Goal: Information Seeking & Learning: Check status

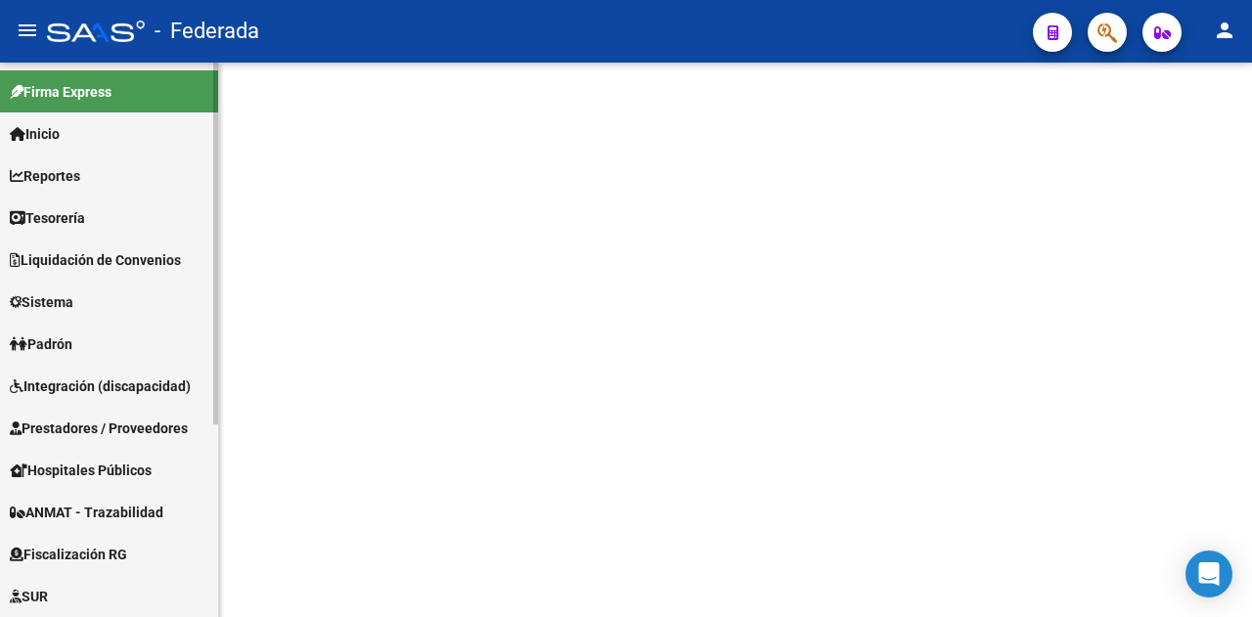
click at [109, 263] on span "Liquidación de Convenios" at bounding box center [95, 260] width 171 height 22
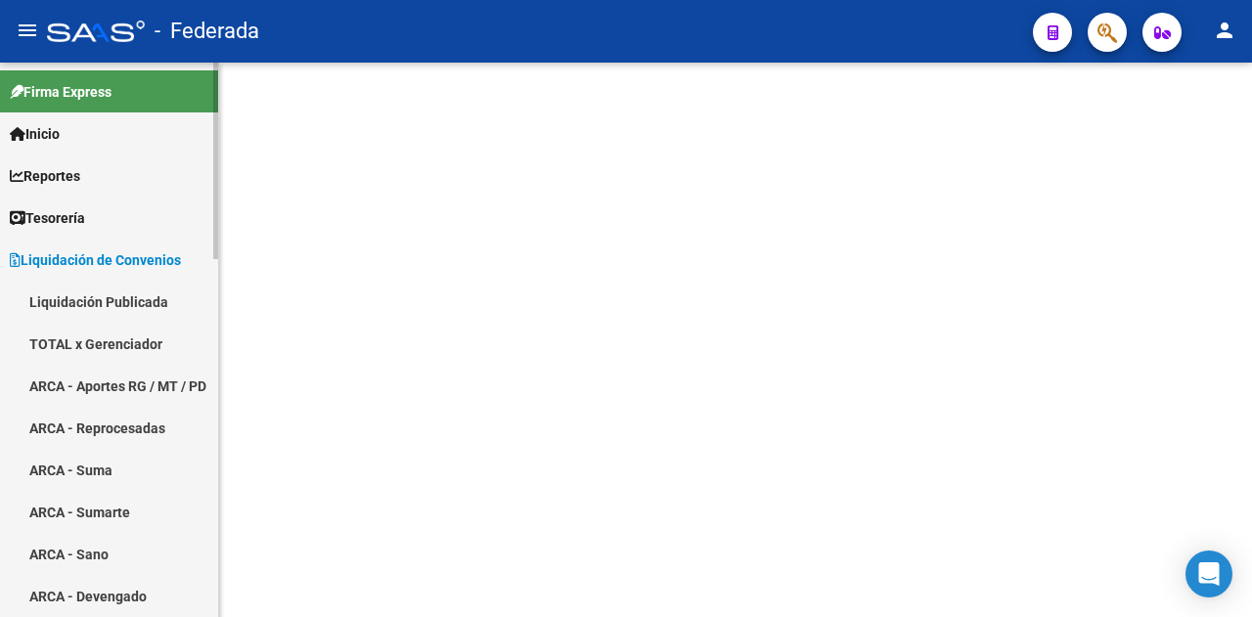
click at [133, 343] on link "TOTAL x Gerenciador" at bounding box center [109, 344] width 218 height 42
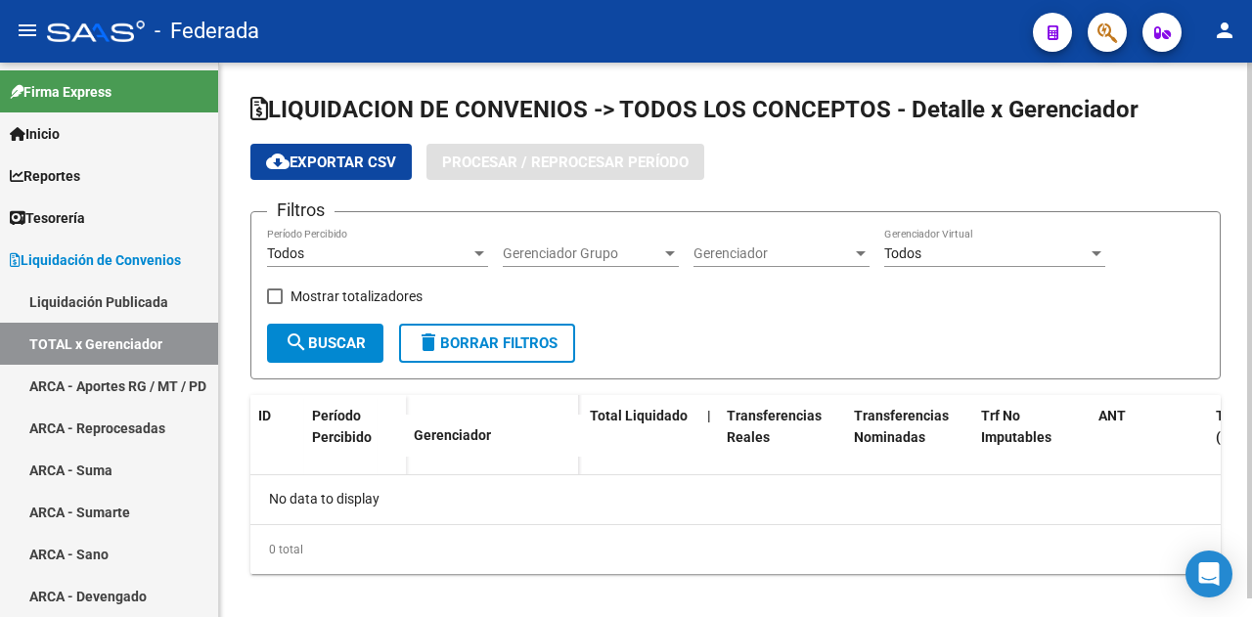
checkbox input "true"
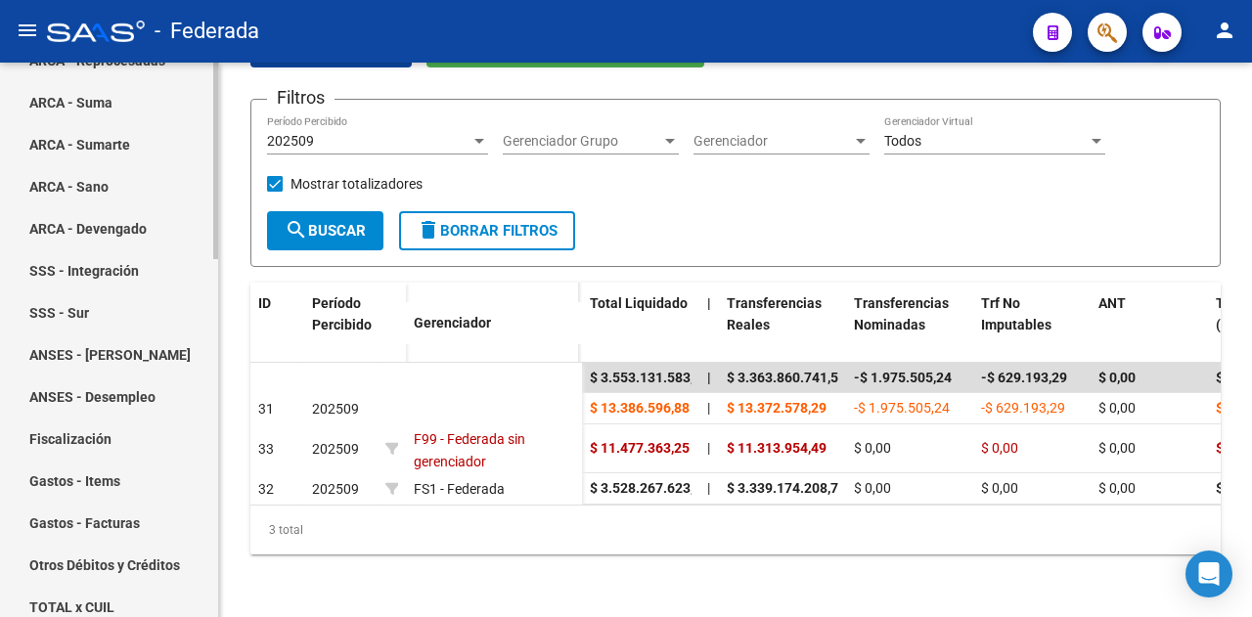
scroll to position [391, 0]
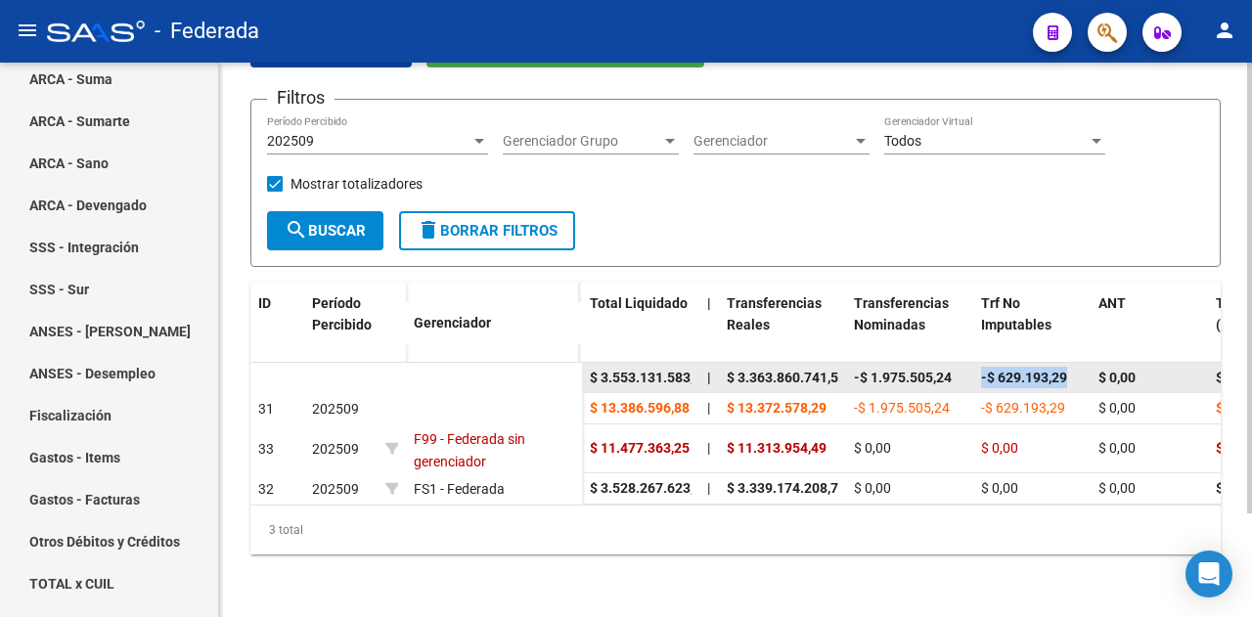
drag, startPoint x: 983, startPoint y: 363, endPoint x: 1071, endPoint y: 357, distance: 88.2
click at [1071, 367] on div "-$ 629.193,29" at bounding box center [1032, 378] width 102 height 22
copy span "-$ 629.193,29"
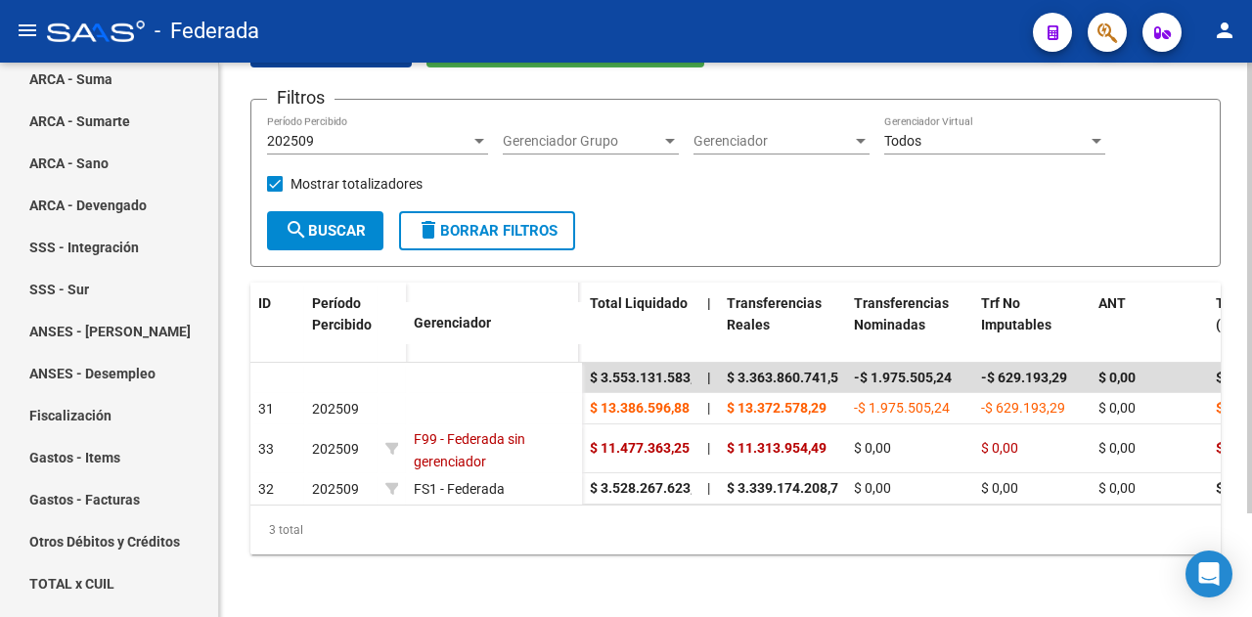
click at [845, 192] on div "Filtros 202509 Período Percibido Gerenciador Grupo Gerenciador Grupo Gerenciado…" at bounding box center [735, 162] width 937 height 95
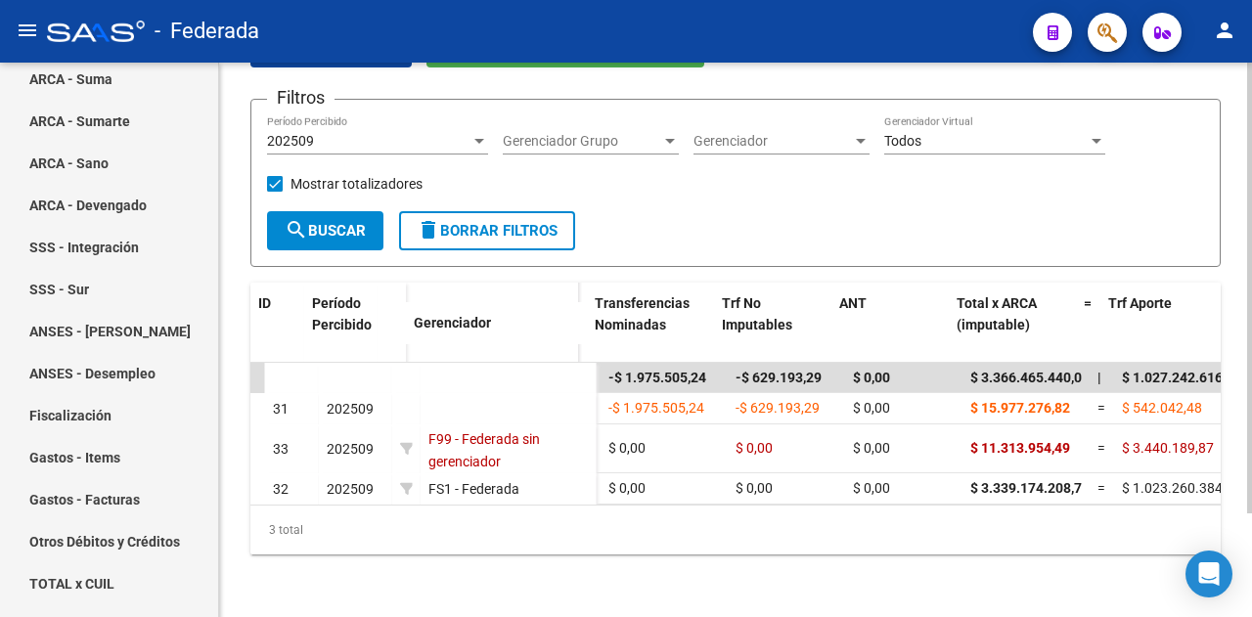
scroll to position [0, 0]
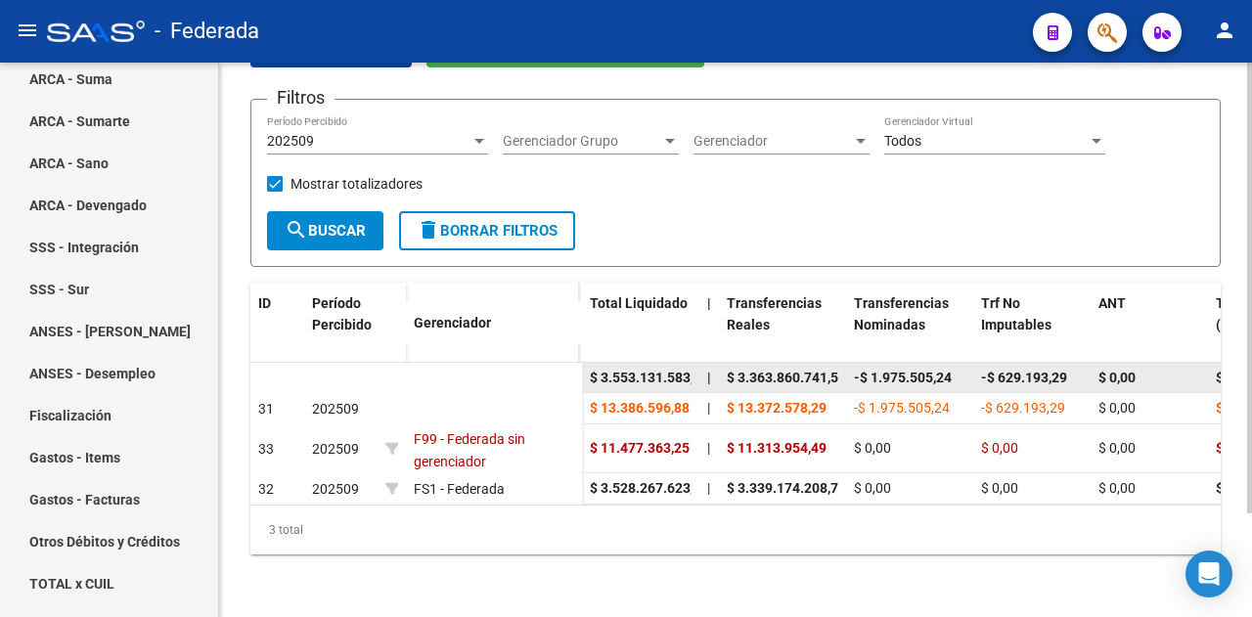
click at [637, 370] on span "$ 3.553.131.583,67" at bounding box center [649, 378] width 119 height 16
click at [638, 370] on span "$ 3.553.131.583,67" at bounding box center [649, 378] width 119 height 16
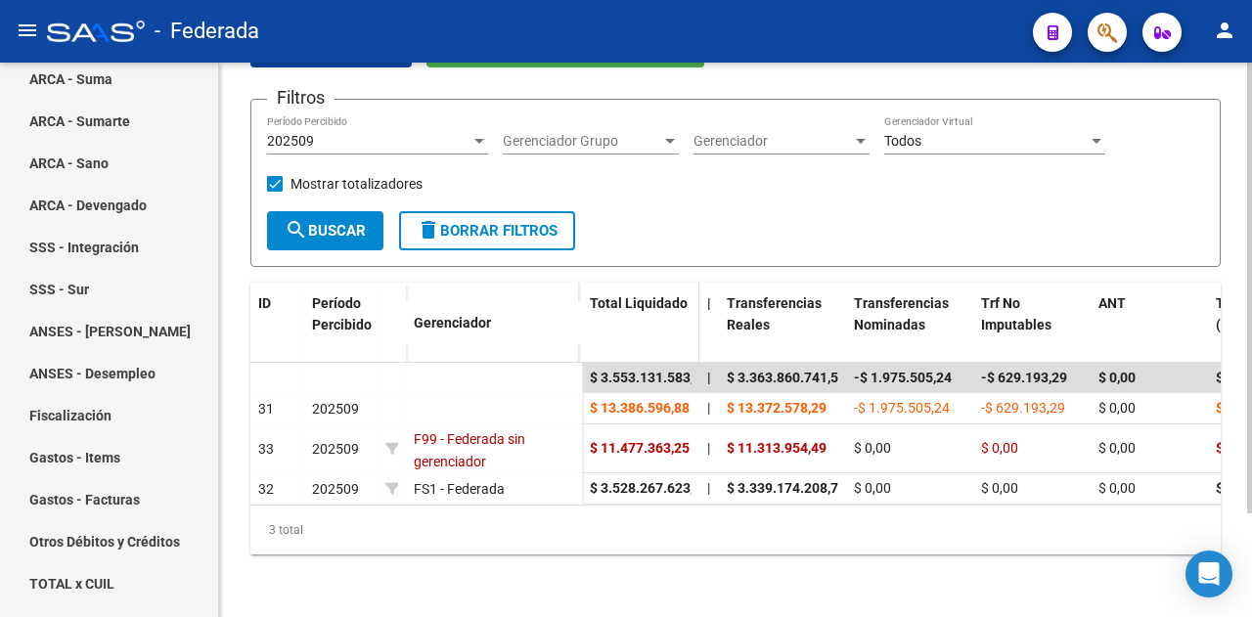
click at [643, 325] on datatable-header-cell "Total Liquidado" at bounding box center [640, 326] width 117 height 86
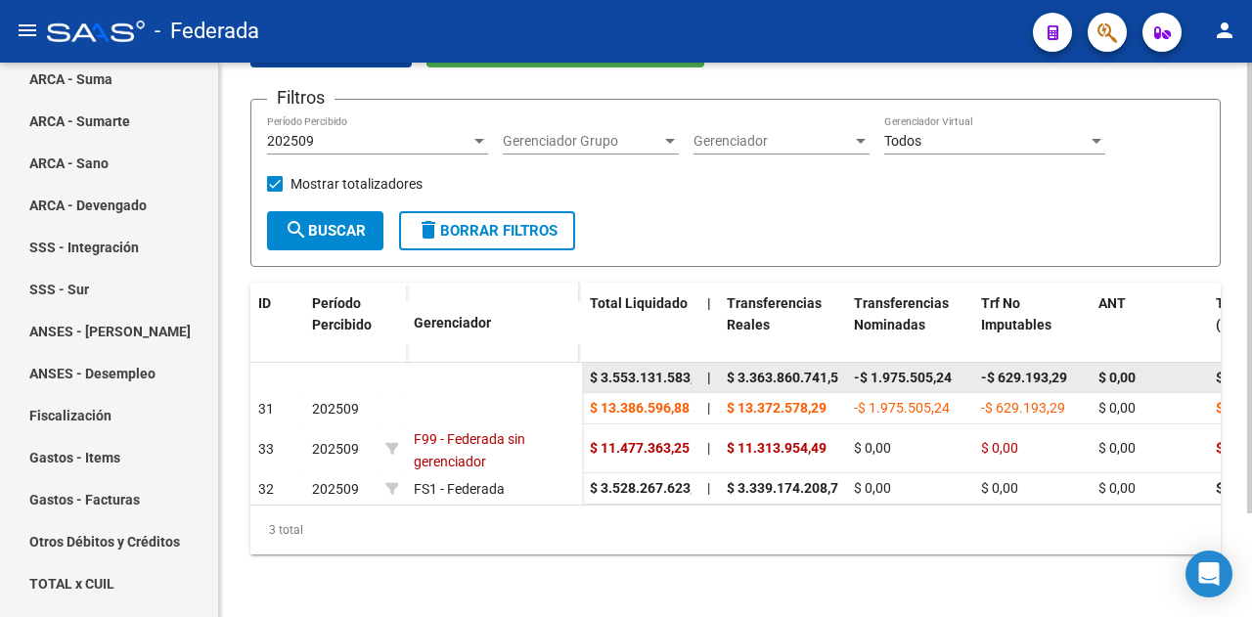
click at [640, 370] on span "$ 3.553.131.583,67" at bounding box center [649, 378] width 119 height 16
copy span "3.553.131.583,67"
click at [800, 370] on span "$ 3.363.860.741,51" at bounding box center [785, 378] width 119 height 16
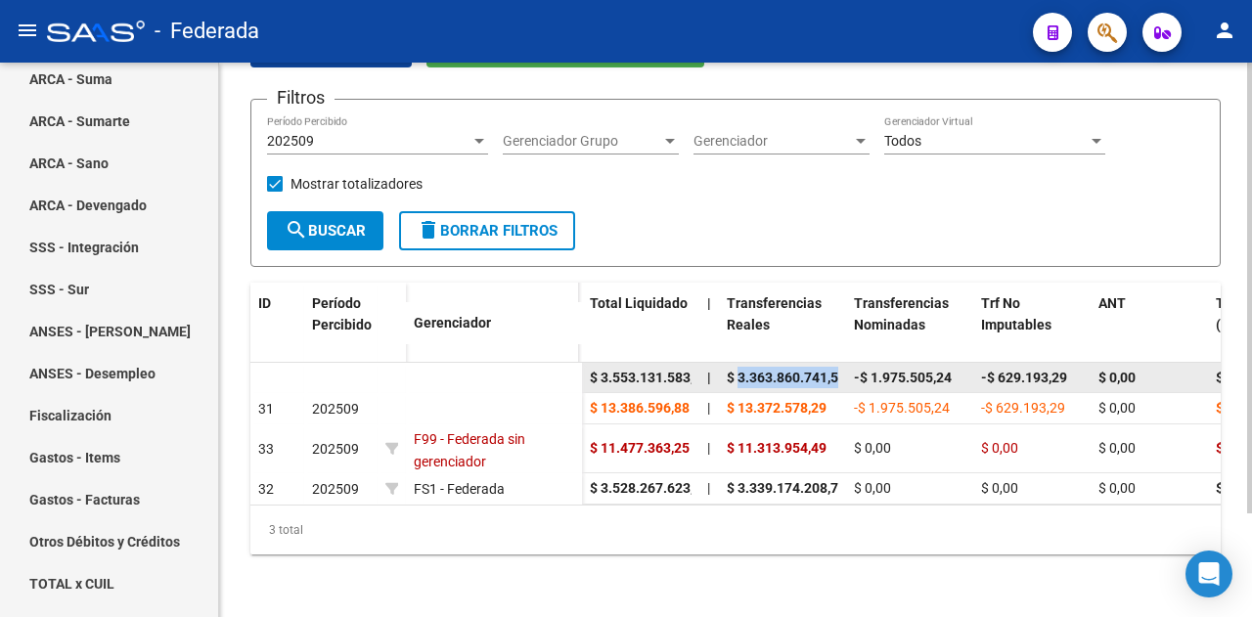
copy span "3.363.860.741,51"
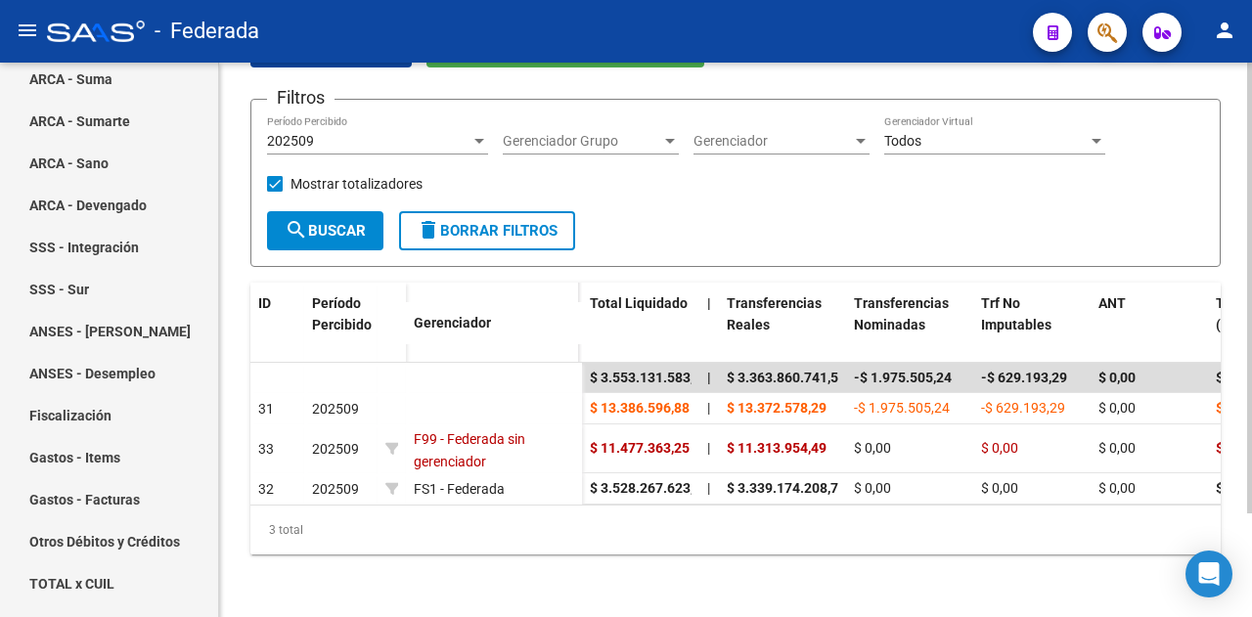
click at [734, 536] on div "3 total" at bounding box center [735, 530] width 970 height 49
click at [573, 564] on div "LIQUIDACION DE CONVENIOS -> TODOS LOS CONCEPTOS - Detalle x Gerenciador cloud_d…" at bounding box center [735, 283] width 1033 height 667
click at [556, 610] on div "LIQUIDACION DE CONVENIOS -> TODOS LOS CONCEPTOS - Detalle x Gerenciador cloud_d…" at bounding box center [735, 283] width 1033 height 667
click at [549, 568] on div "LIQUIDACION DE CONVENIOS -> TODOS LOS CONCEPTOS - Detalle x Gerenciador cloud_d…" at bounding box center [735, 283] width 1033 height 667
click at [852, 198] on form "Filtros 202509 Período Percibido Gerenciador Grupo Gerenciador Grupo Gerenciado…" at bounding box center [735, 182] width 970 height 167
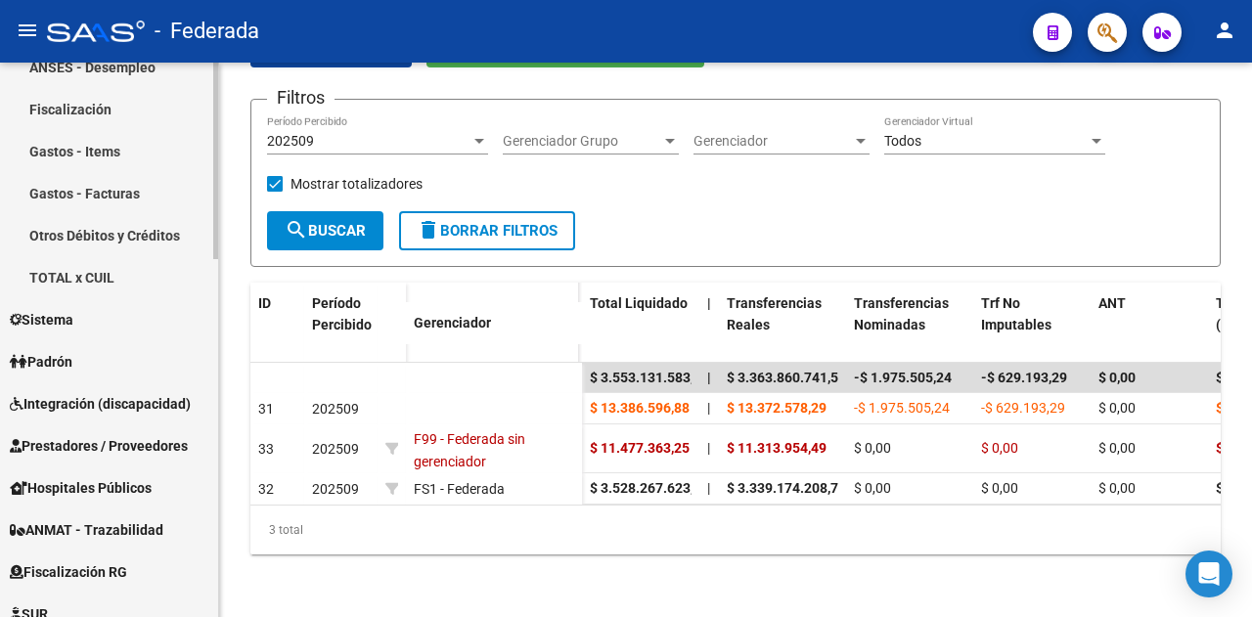
scroll to position [782, 0]
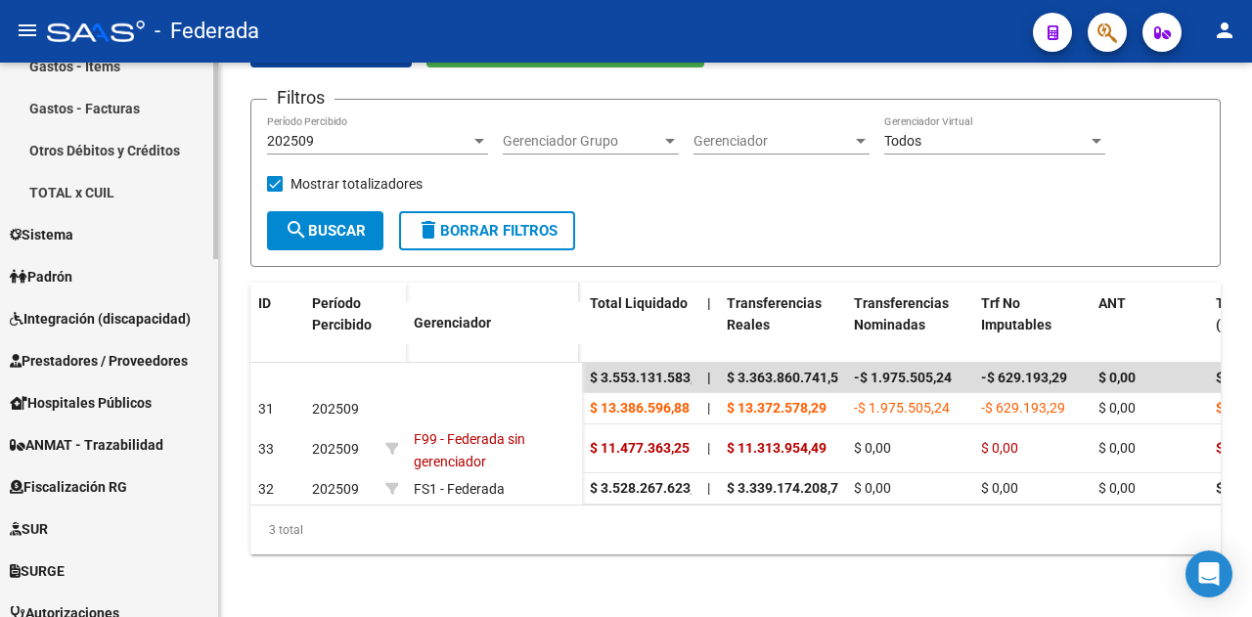
click at [114, 267] on link "Padrón" at bounding box center [109, 276] width 218 height 42
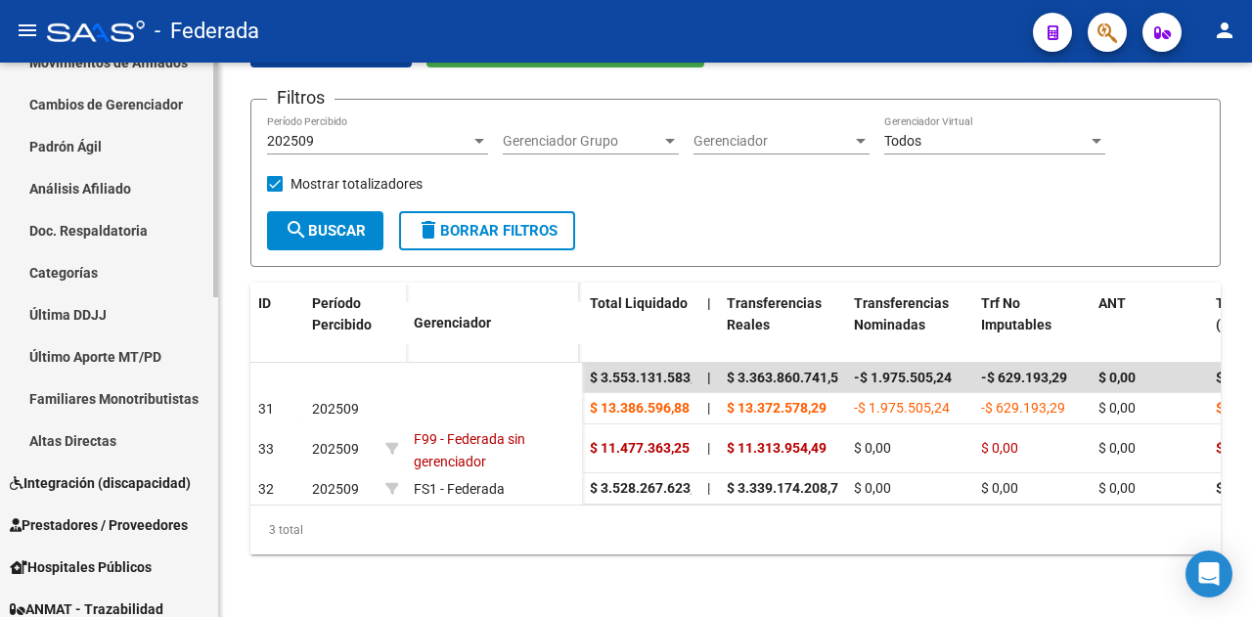
scroll to position [72, 0]
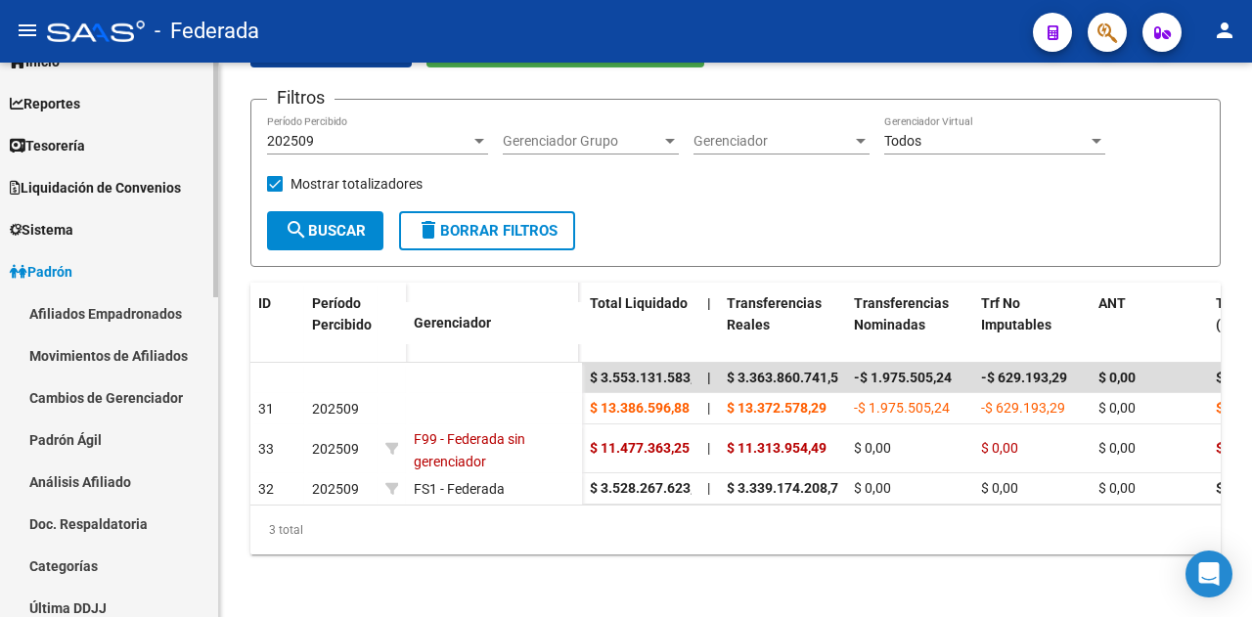
click at [109, 479] on link "Análisis Afiliado" at bounding box center [109, 482] width 218 height 42
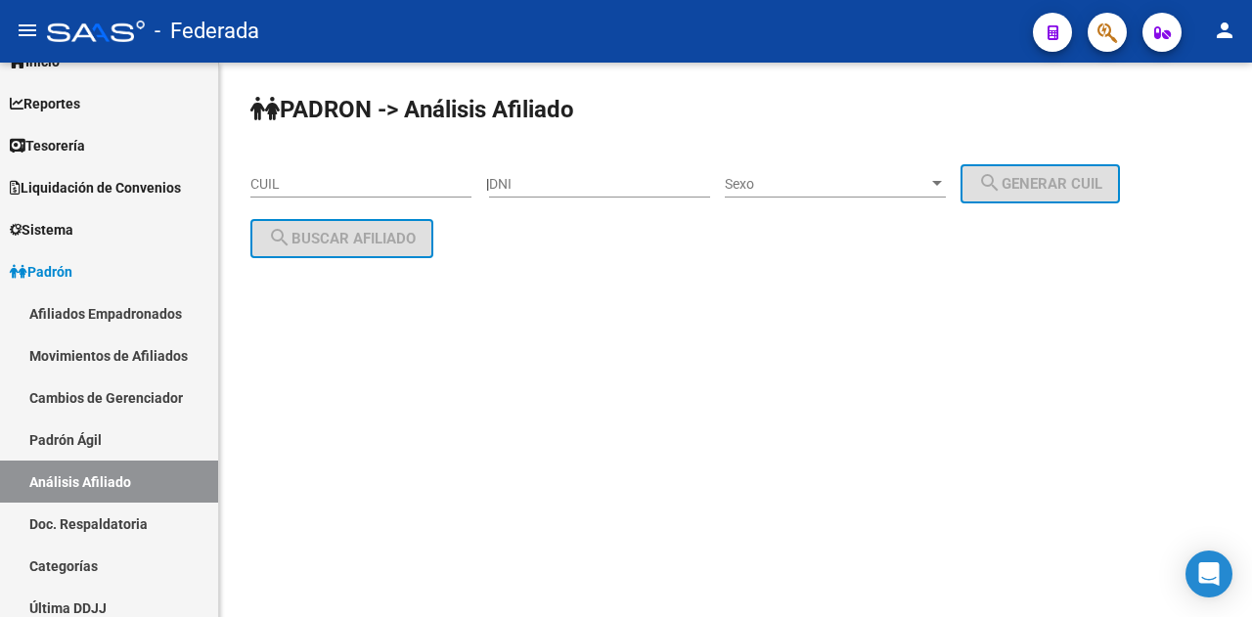
click at [348, 187] on input "CUIL" at bounding box center [360, 184] width 221 height 17
paste input "27-32046032-3"
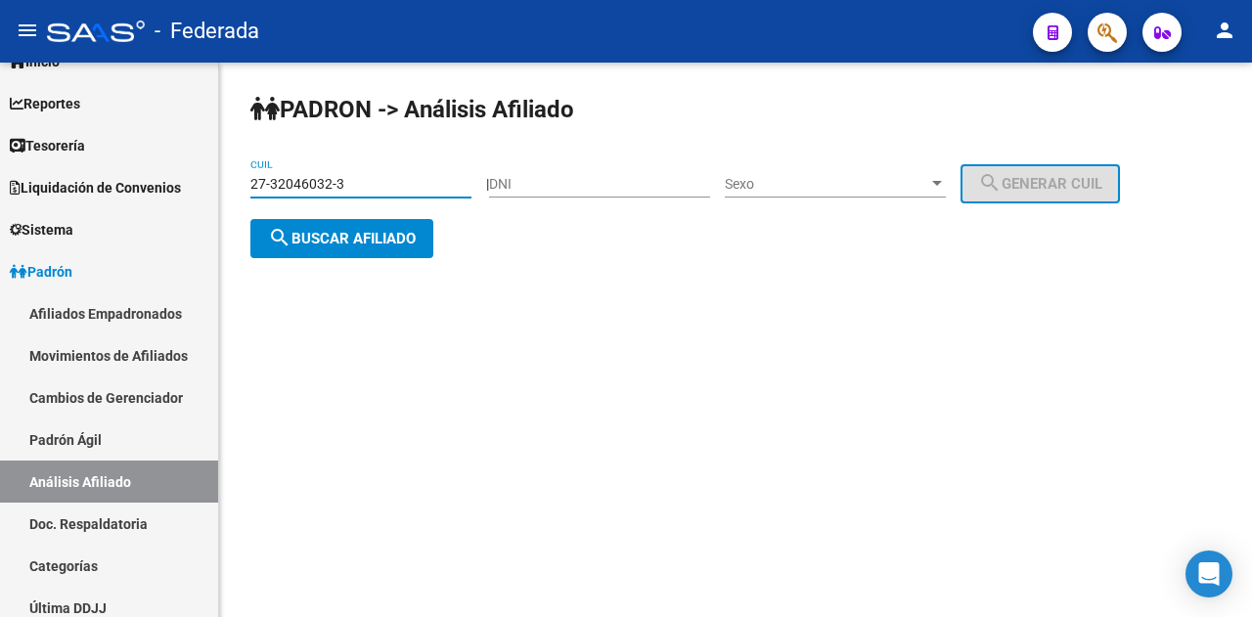
type input "27-32046032-3"
click at [355, 242] on span "search Buscar afiliado" at bounding box center [342, 239] width 148 height 18
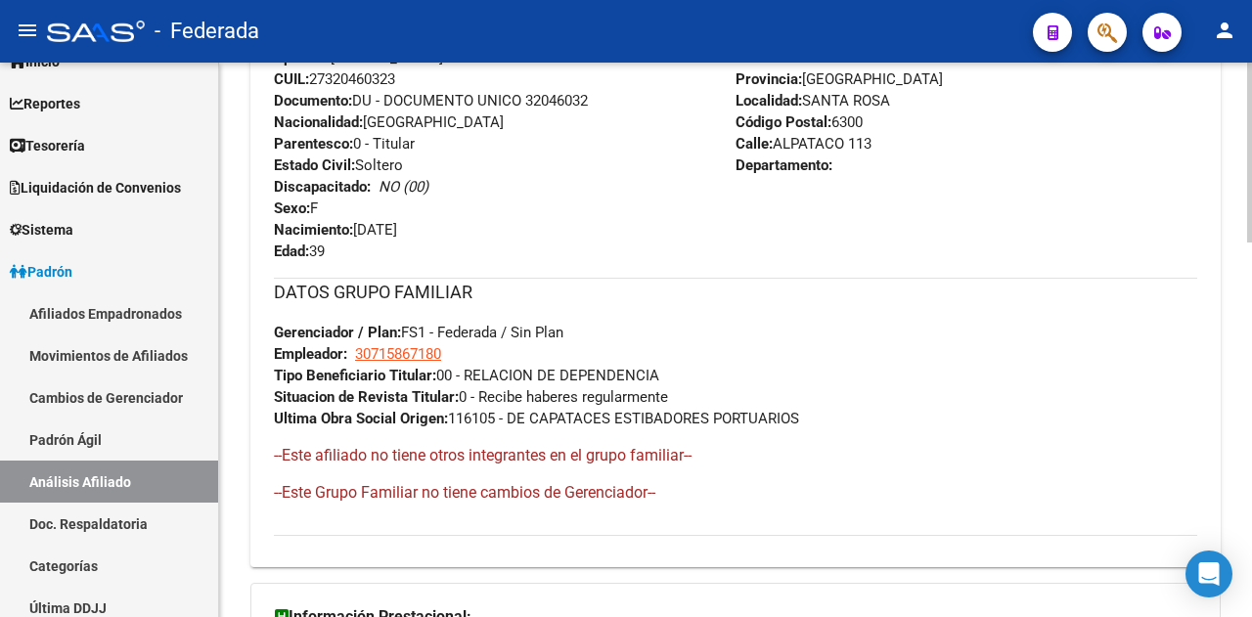
scroll to position [1151, 0]
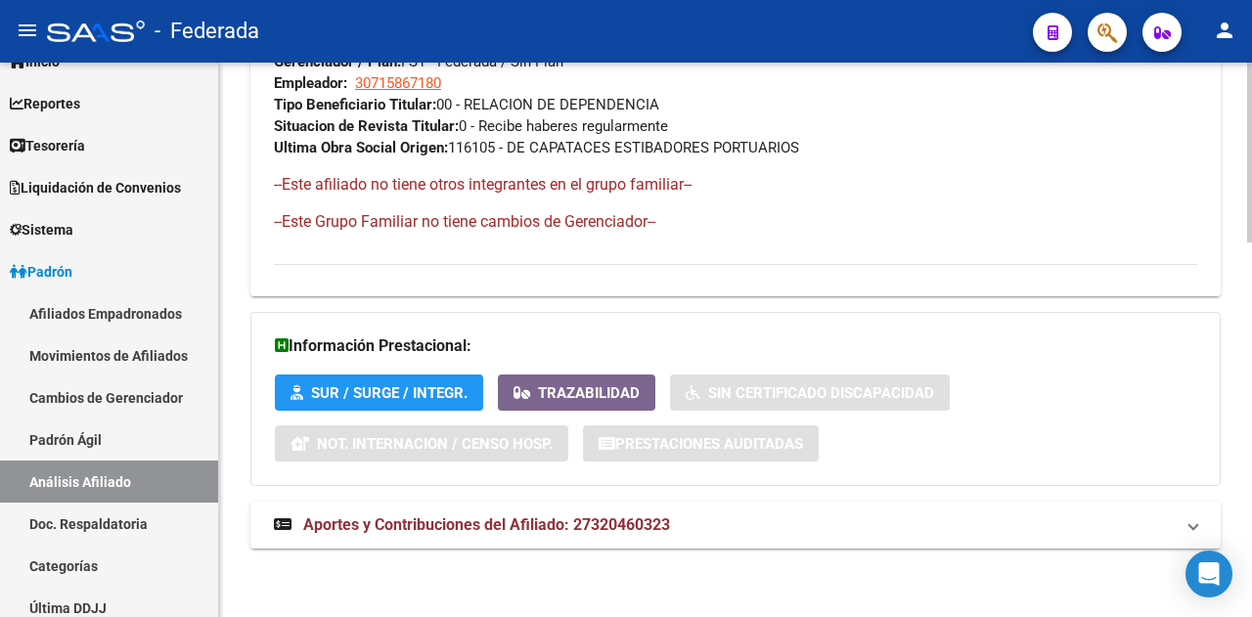
click at [534, 531] on span "Aportes y Contribuciones del Afiliado: 27320460323" at bounding box center [486, 524] width 367 height 19
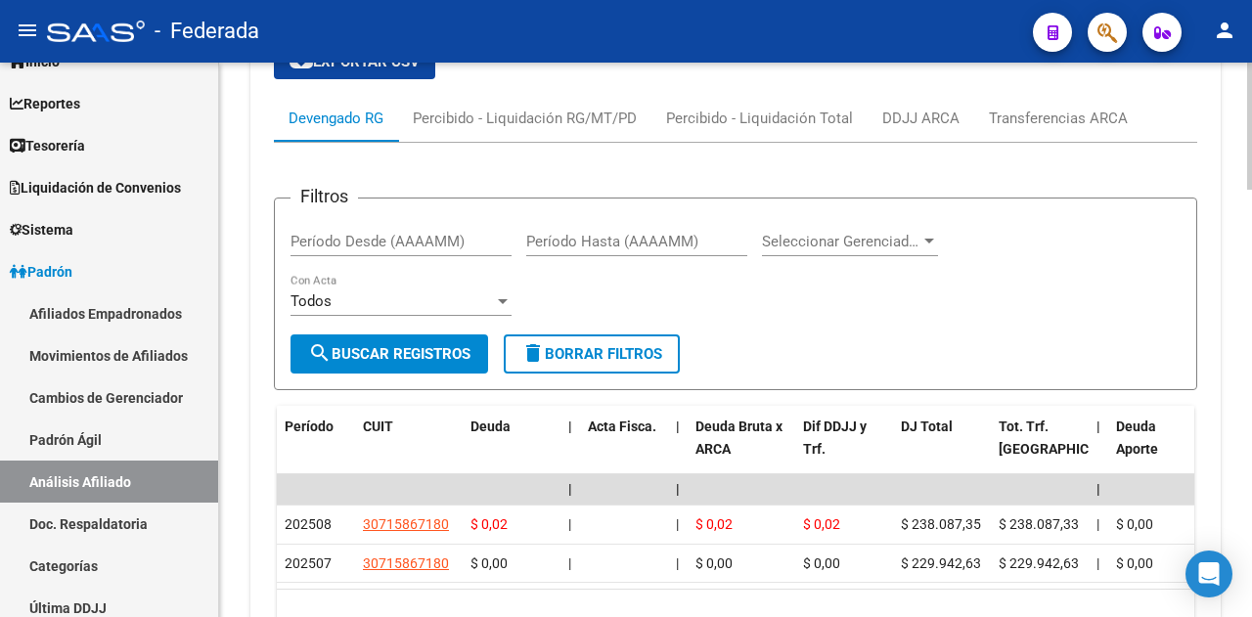
scroll to position [1656, 0]
